Goal: Task Accomplishment & Management: Complete application form

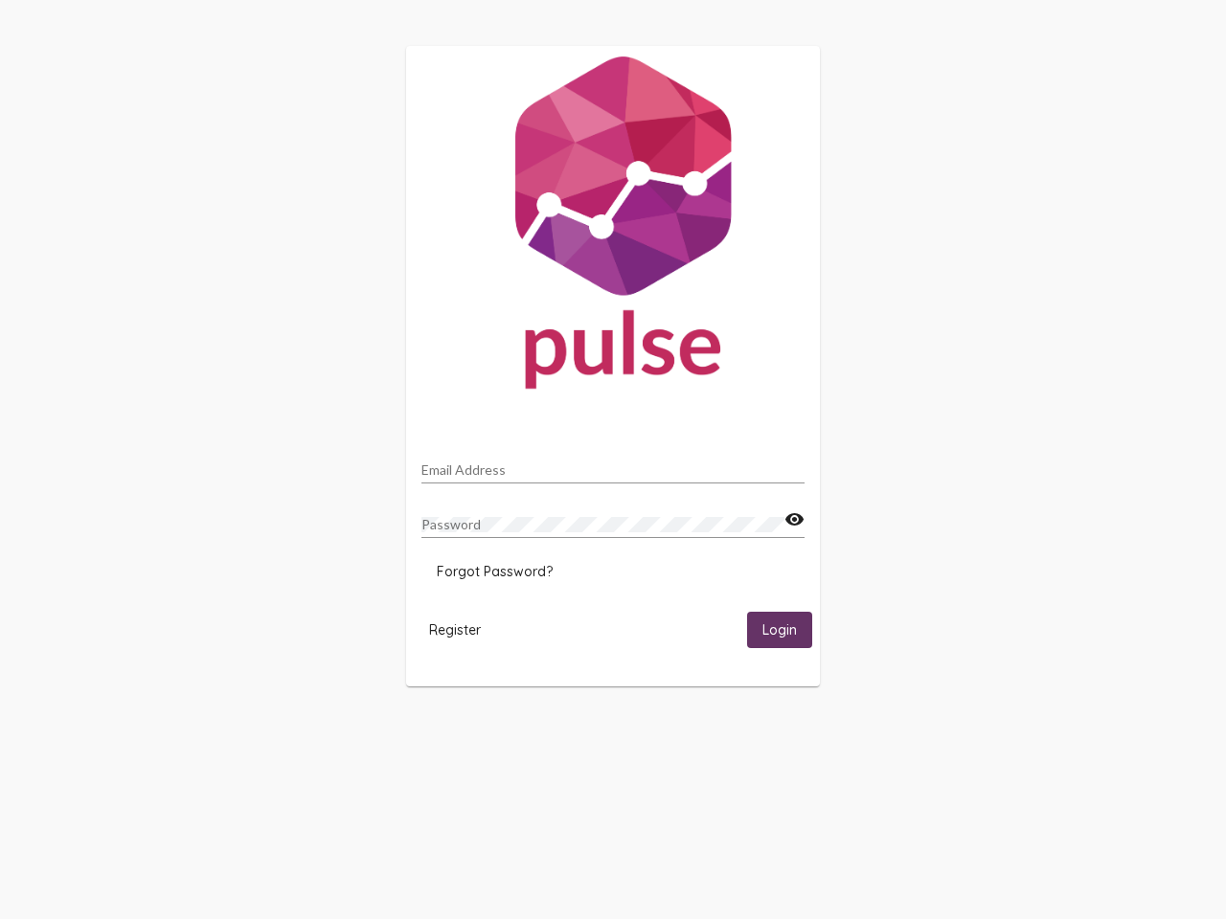
click at [613, 465] on input "Email Address" at bounding box center [612, 470] width 383 height 15
click at [794, 520] on mat-icon "visibility" at bounding box center [794, 520] width 20 height 23
click at [494, 572] on span "Forgot Password?" at bounding box center [495, 571] width 116 height 17
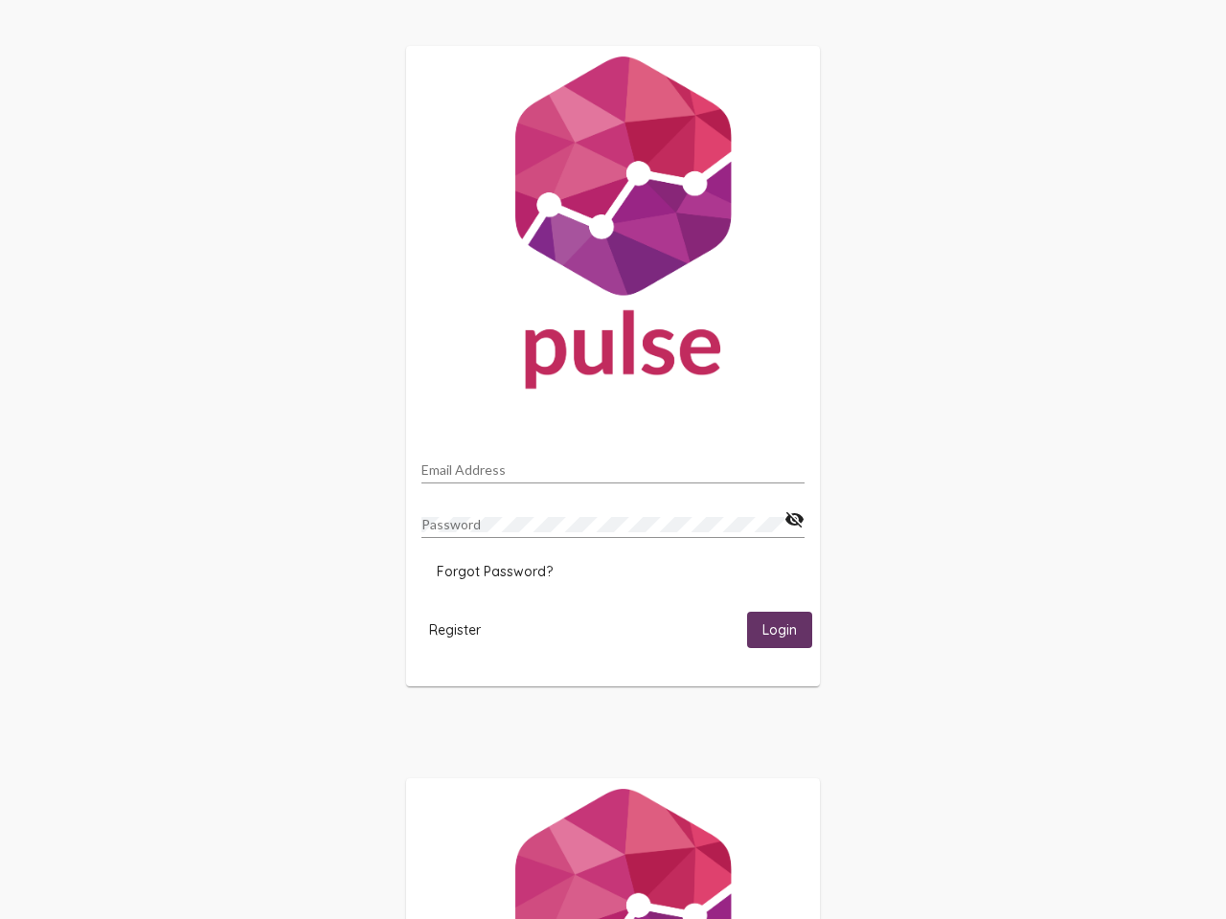
click at [455, 629] on span "Register" at bounding box center [455, 630] width 52 height 17
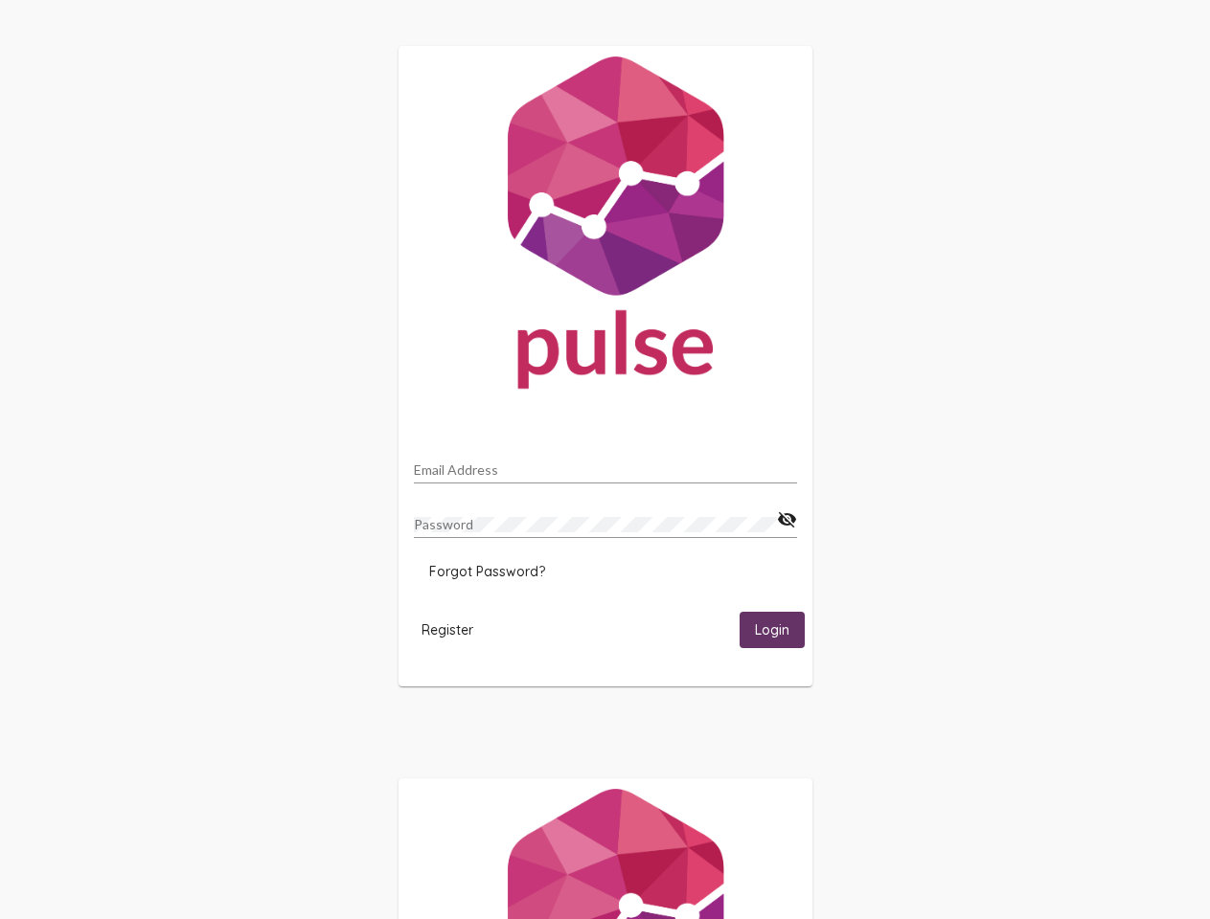
click at [780, 629] on span "Login" at bounding box center [772, 631] width 34 height 17
